Goal: Find specific page/section: Find specific page/section

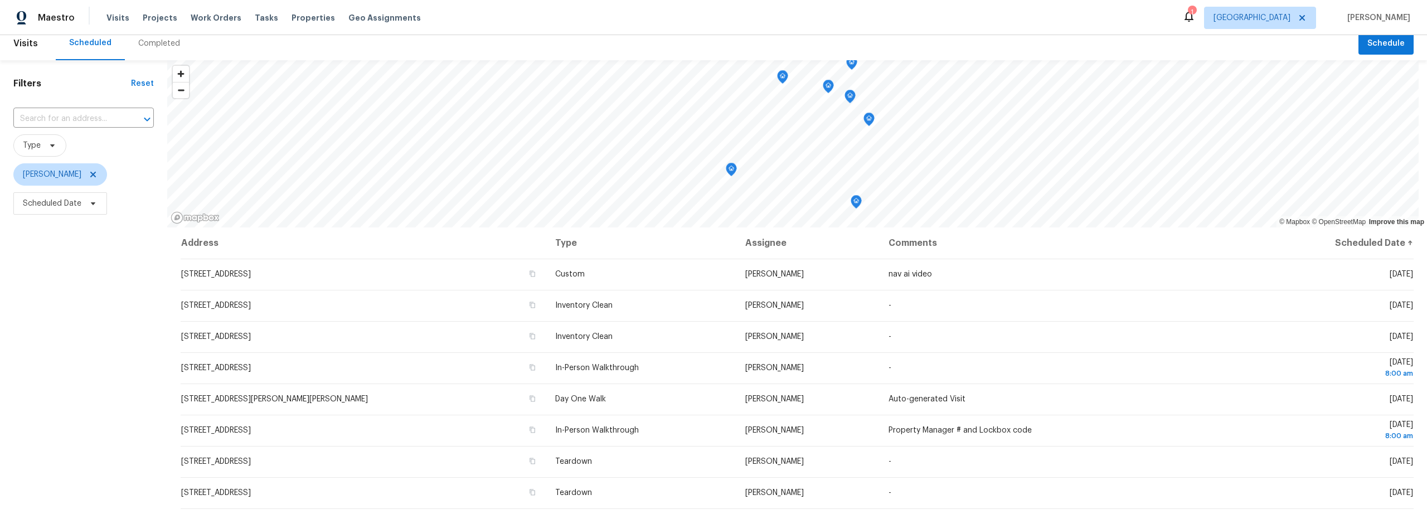
scroll to position [9, 0]
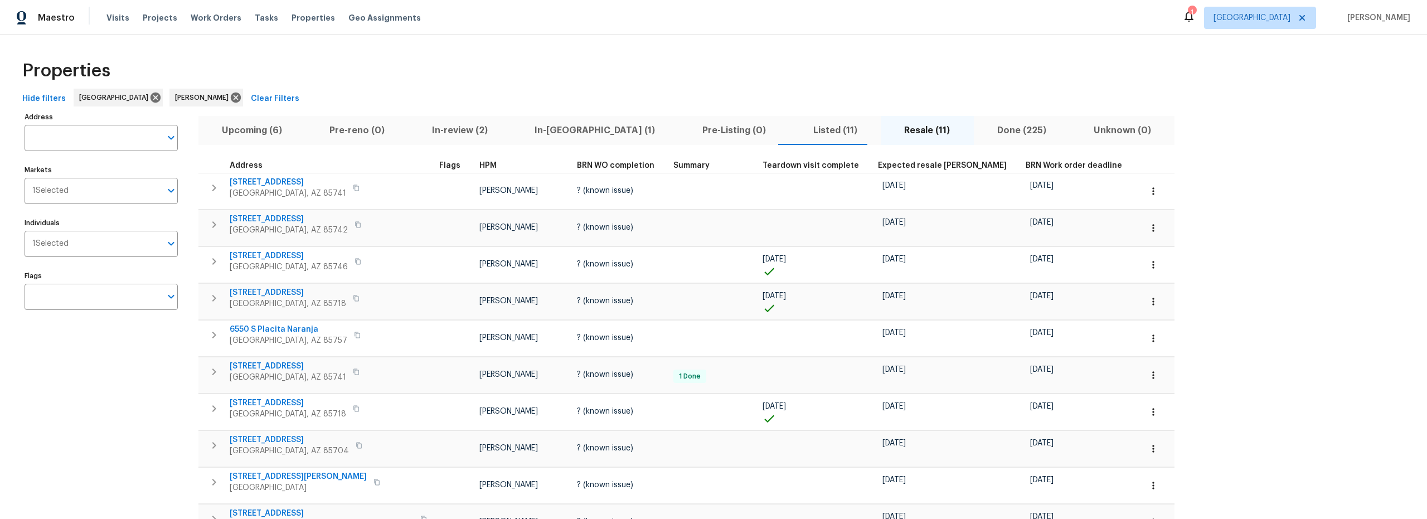
click at [540, 129] on span "In-reno (1)" at bounding box center [595, 131] width 154 height 16
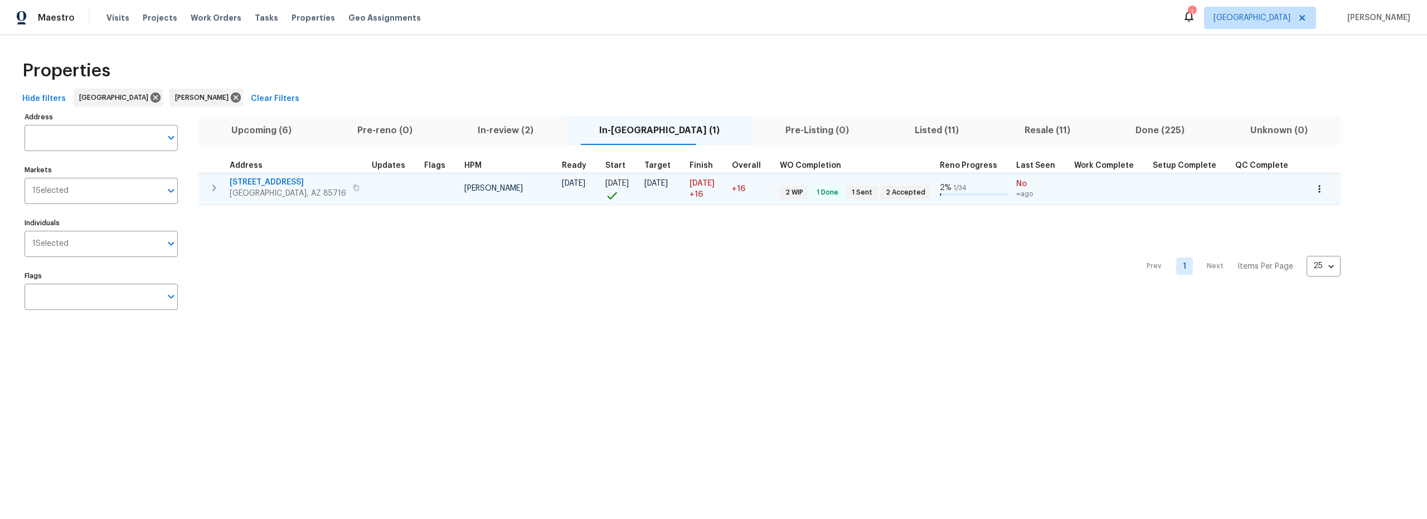
click at [277, 182] on span "3701 E 2nd St Apt A" at bounding box center [288, 182] width 117 height 11
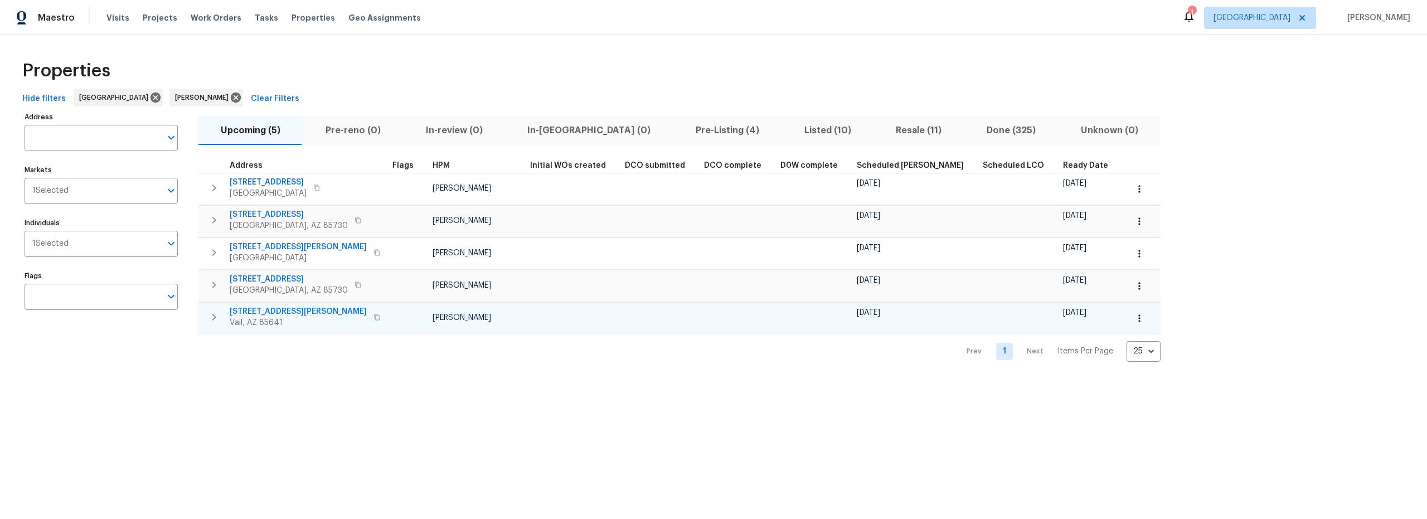
click at [279, 308] on span "12064 E Becker Dr" at bounding box center [298, 311] width 137 height 11
click at [1134, 319] on icon "button" at bounding box center [1139, 318] width 11 height 11
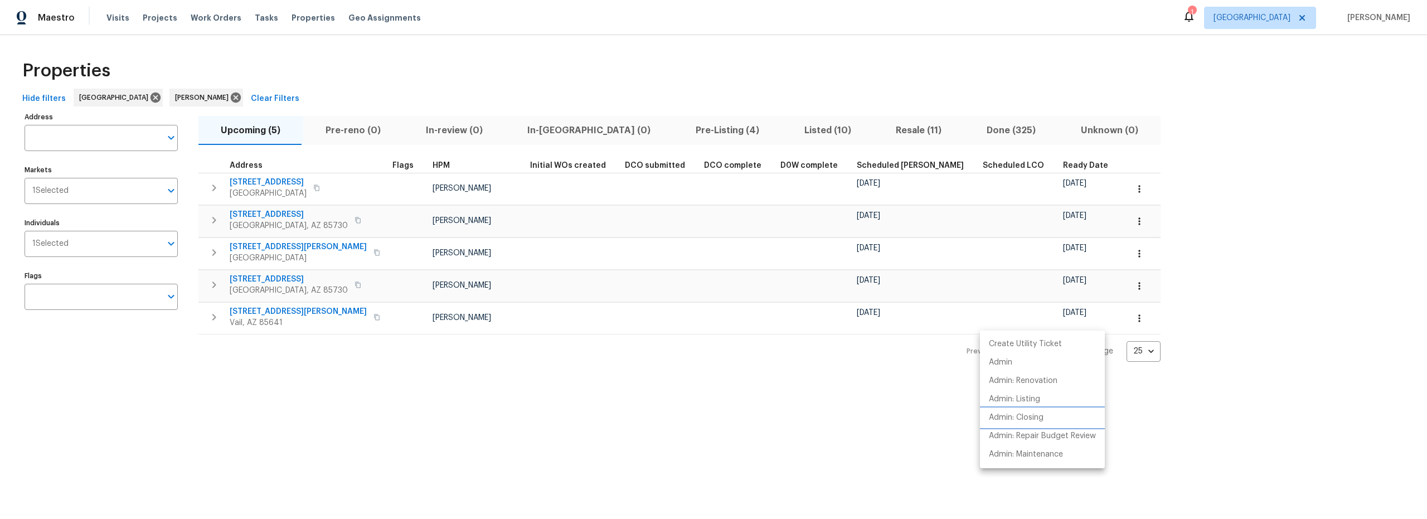
click at [1023, 419] on p "Admin: Closing" at bounding box center [1016, 418] width 55 height 12
click at [599, 70] on div at bounding box center [713, 259] width 1427 height 519
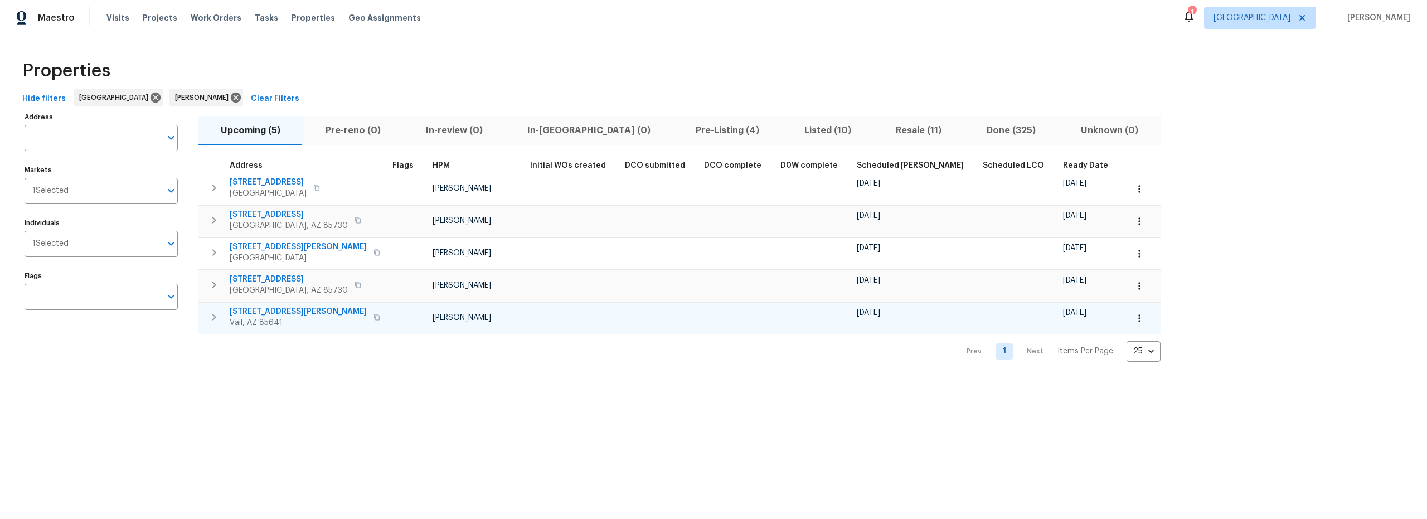
click at [277, 310] on span "12064 E Becker Dr" at bounding box center [298, 311] width 137 height 11
click at [1134, 321] on icon "button" at bounding box center [1139, 318] width 11 height 11
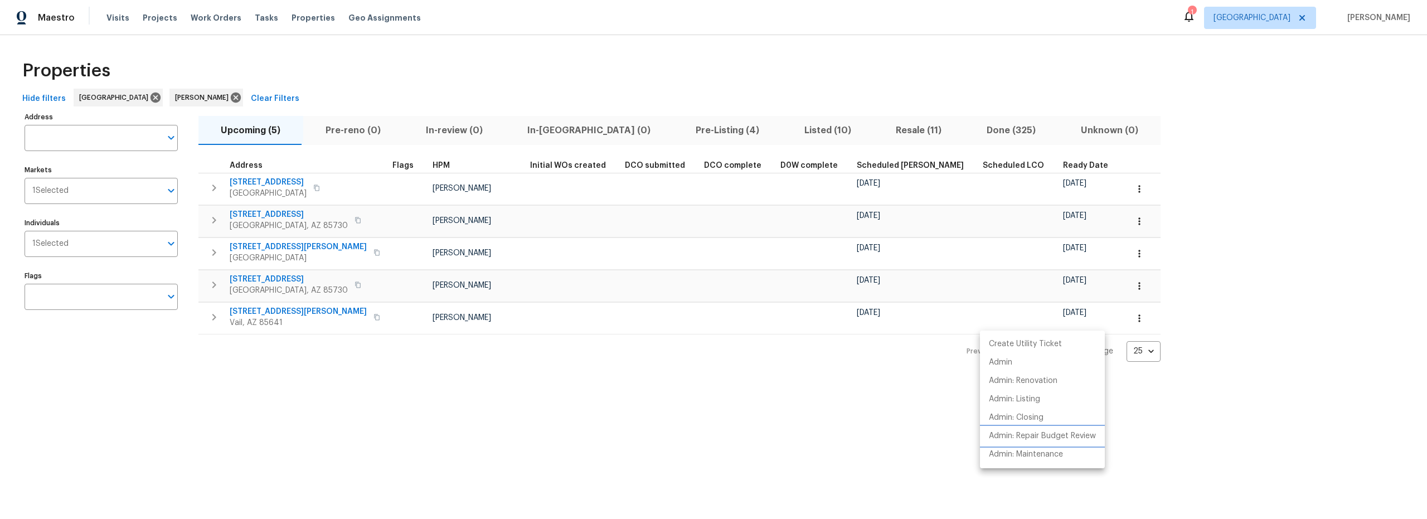
click at [1040, 439] on p "Admin: Repair Budget Review" at bounding box center [1042, 436] width 107 height 12
click at [575, 96] on div at bounding box center [713, 259] width 1427 height 519
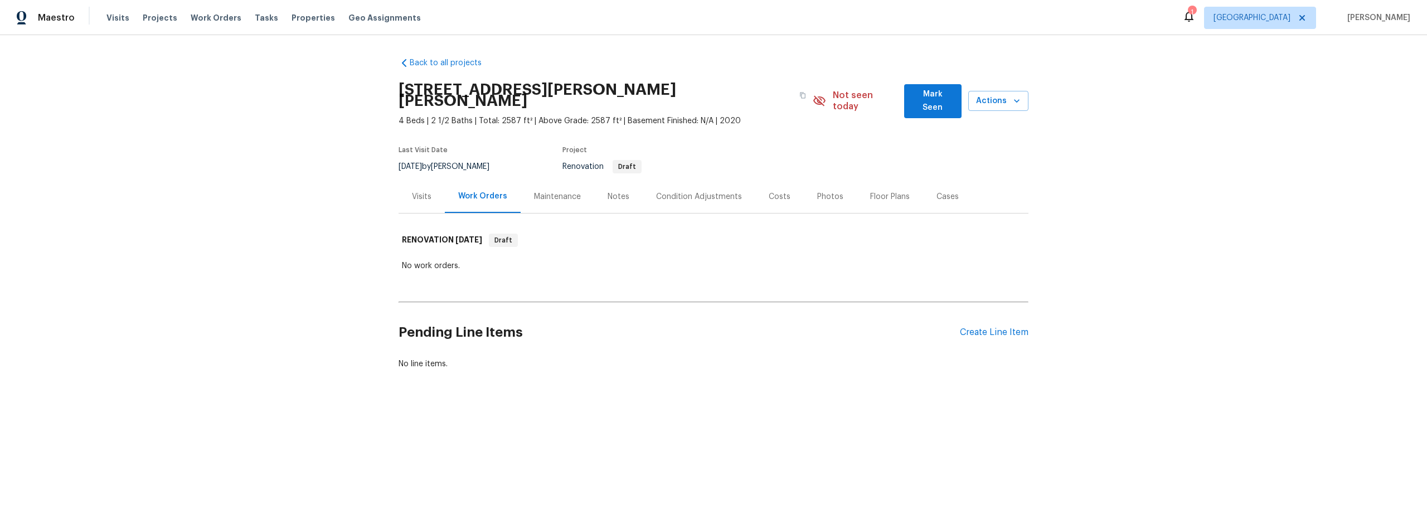
click at [774, 191] on div "Costs" at bounding box center [780, 196] width 22 height 11
click at [770, 191] on div "Costs" at bounding box center [780, 196] width 22 height 11
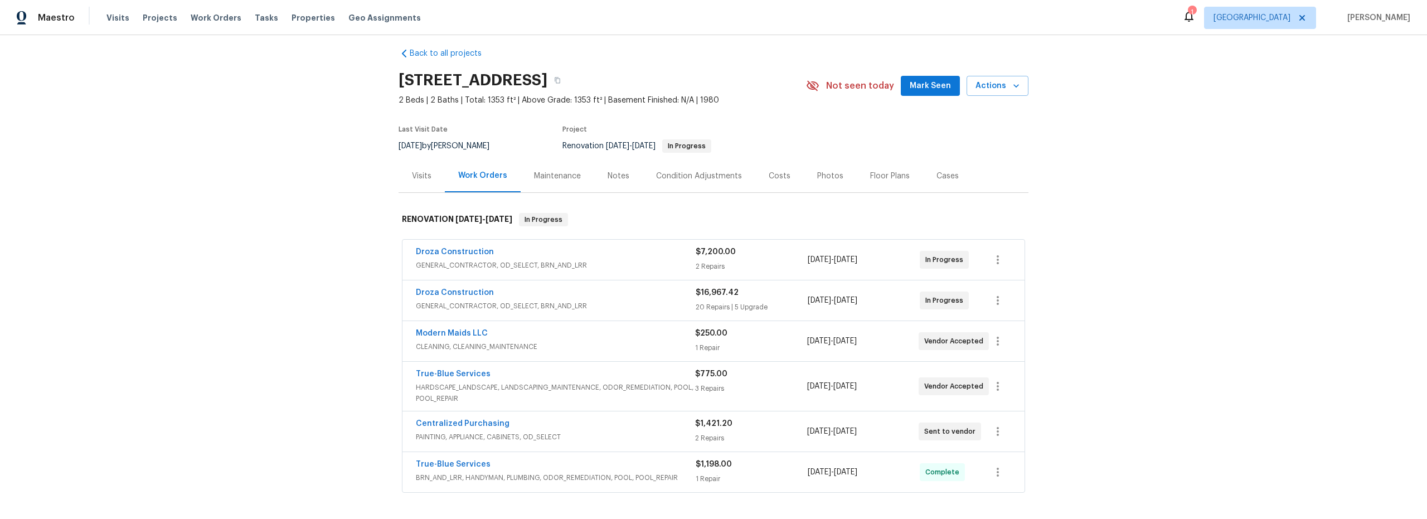
scroll to position [12, 0]
click at [771, 175] on div "Costs" at bounding box center [780, 173] width 22 height 11
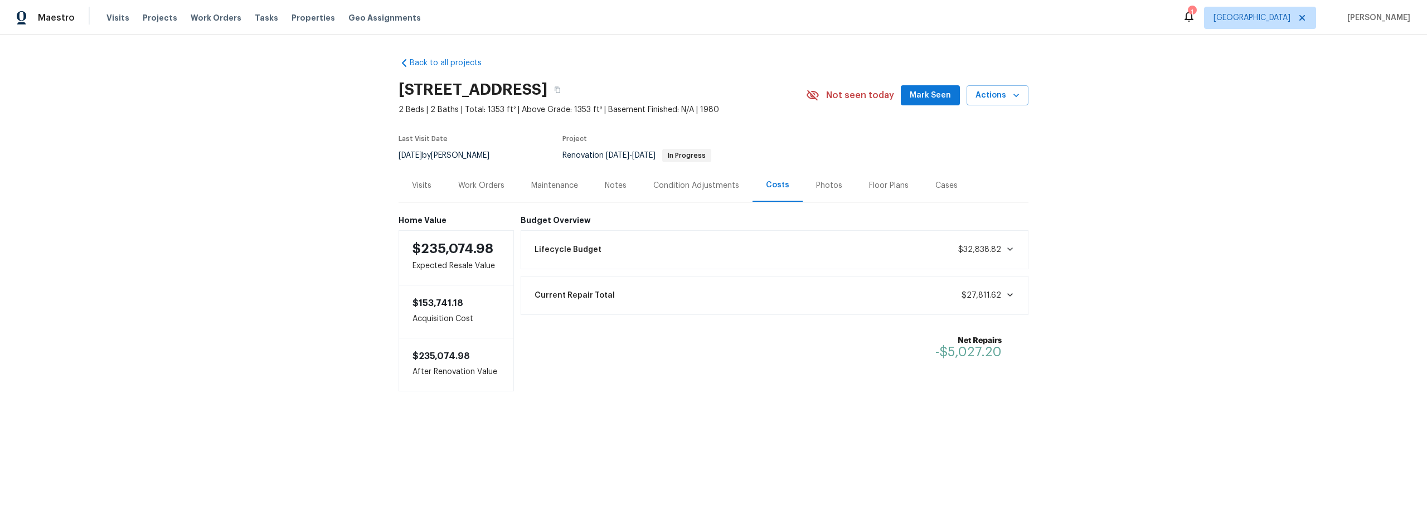
drag, startPoint x: 487, startPoint y: 183, endPoint x: 502, endPoint y: 188, distance: 15.9
click at [487, 183] on div "Work Orders" at bounding box center [481, 185] width 46 height 11
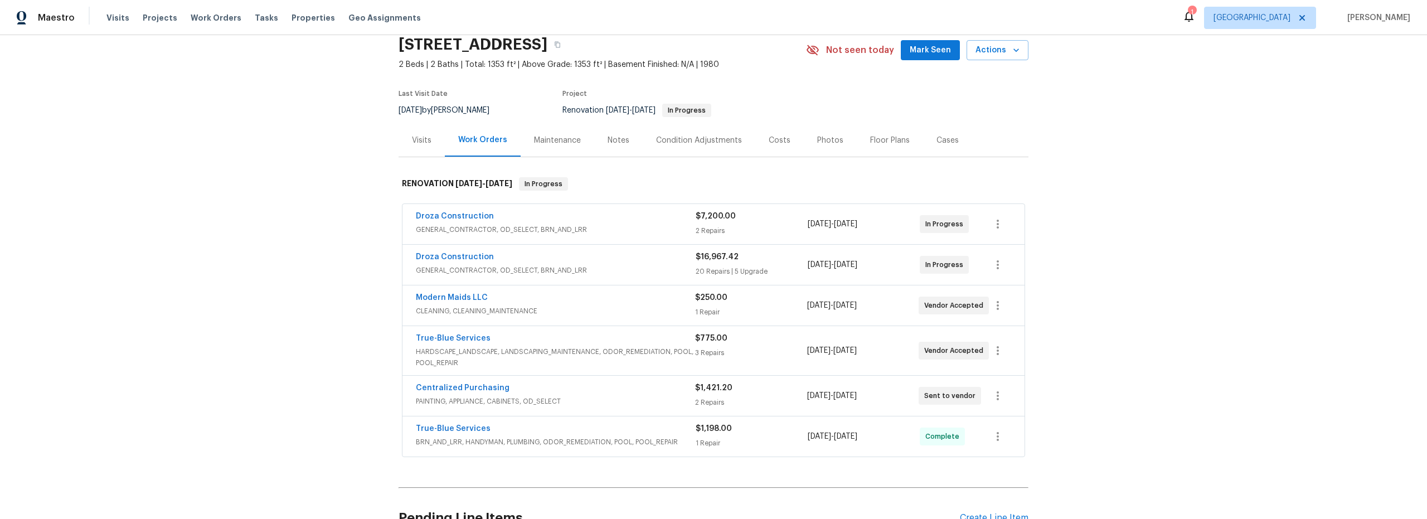
scroll to position [45, 0]
click at [637, 232] on span "GENERAL_CONTRACTOR, OD_SELECT, BRN_AND_LRR" at bounding box center [556, 230] width 280 height 11
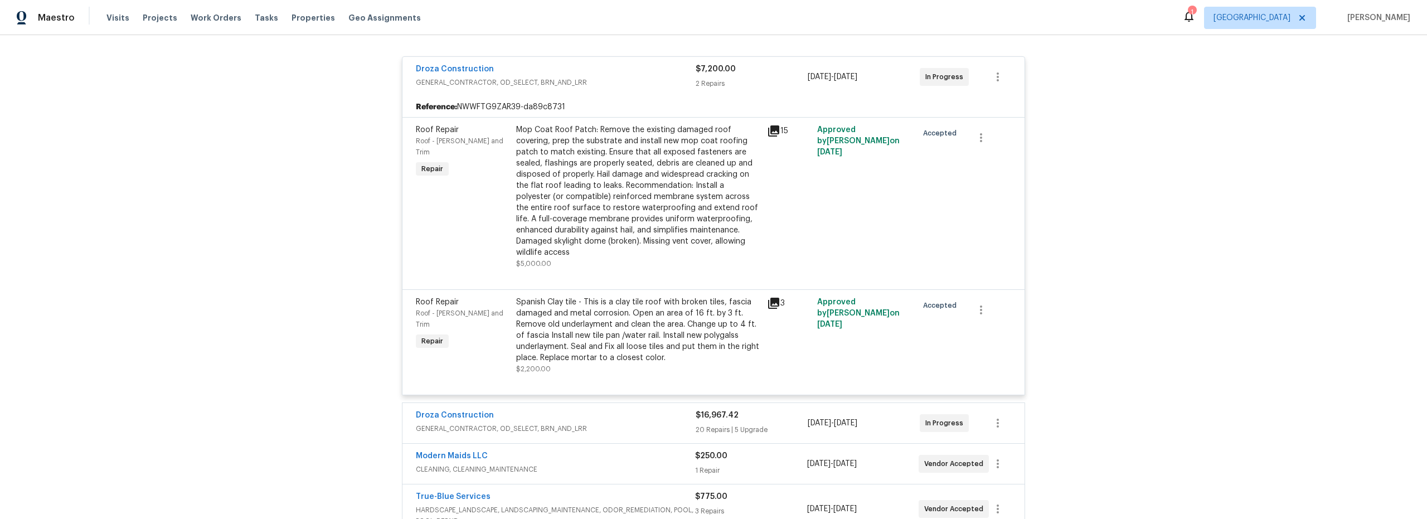
scroll to position [198, 0]
click at [769, 308] on icon at bounding box center [773, 306] width 11 height 11
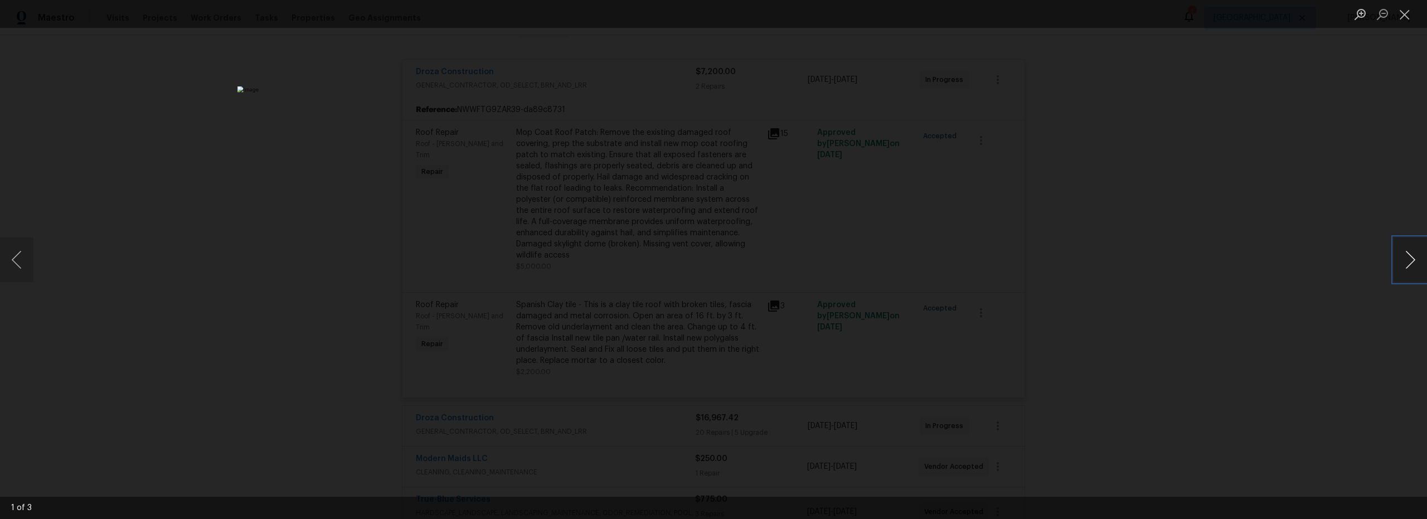
click at [1410, 262] on button "Next image" at bounding box center [1410, 260] width 33 height 45
click at [1409, 262] on button "Next image" at bounding box center [1410, 260] width 33 height 45
click at [1412, 18] on button "Close lightbox" at bounding box center [1405, 14] width 22 height 20
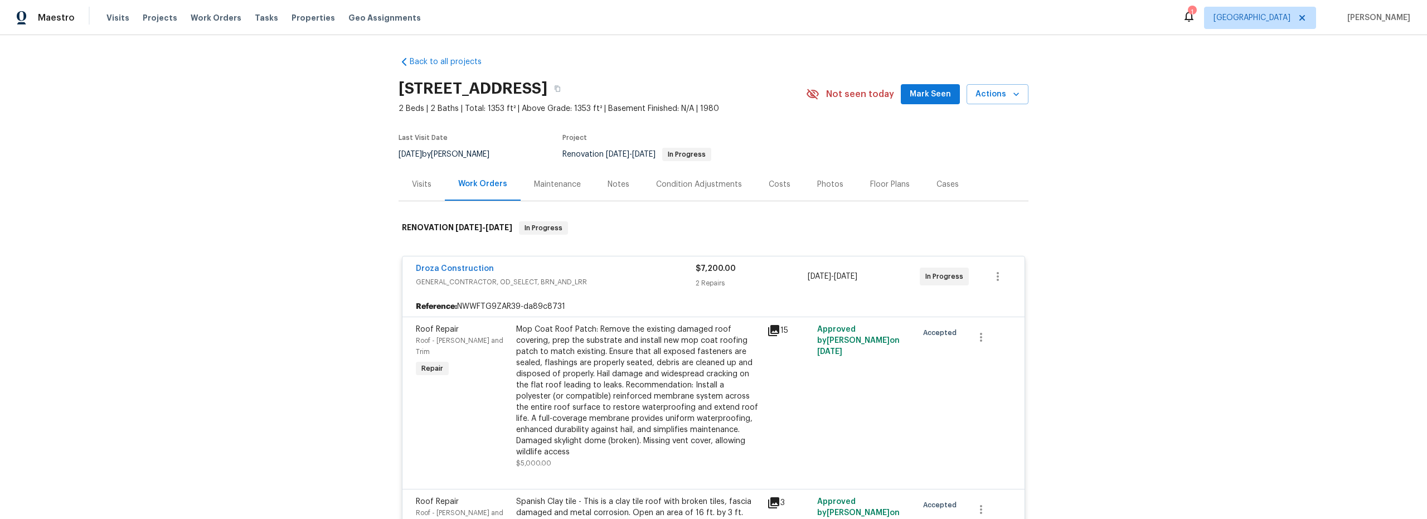
scroll to position [0, 0]
